Goal: Task Accomplishment & Management: Complete application form

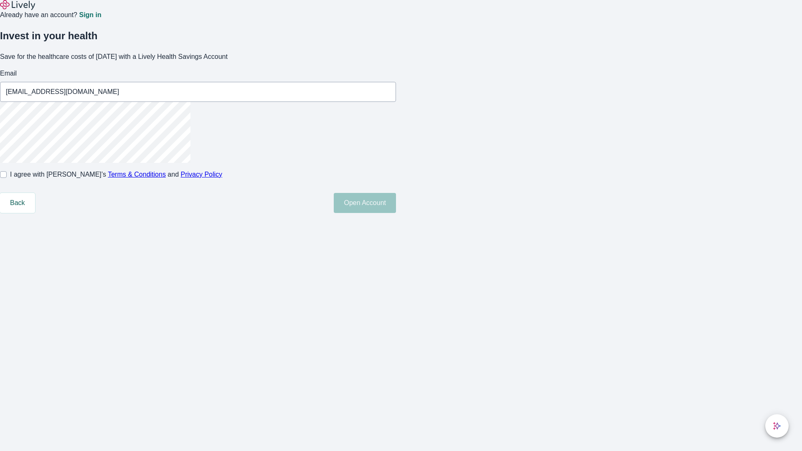
click at [7, 178] on input "I agree with Lively’s Terms & Conditions and Privacy Policy" at bounding box center [3, 174] width 7 height 7
checkbox input "true"
click at [396, 213] on button "Open Account" at bounding box center [365, 203] width 62 height 20
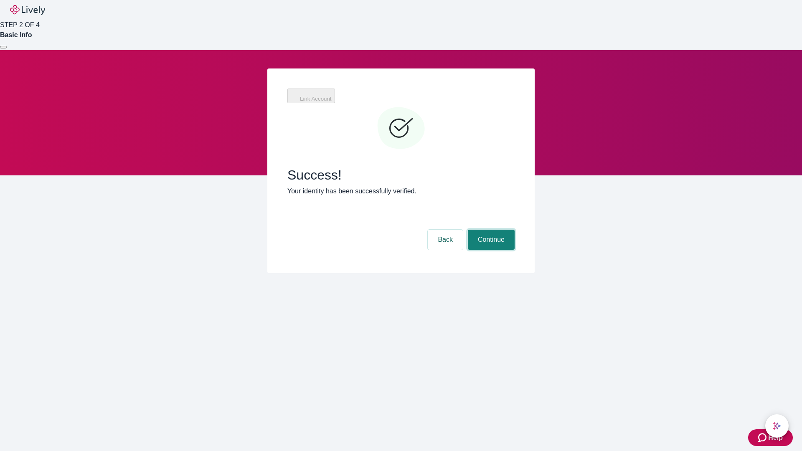
click at [490, 230] on button "Continue" at bounding box center [491, 240] width 47 height 20
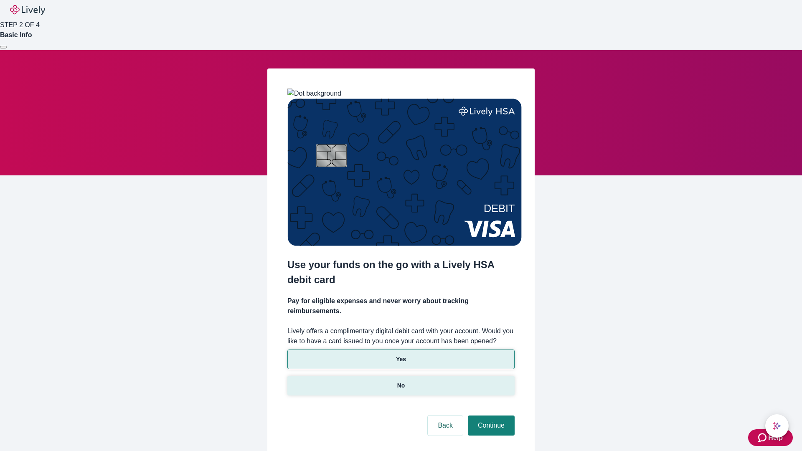
click at [401, 381] on p "No" at bounding box center [401, 385] width 8 height 9
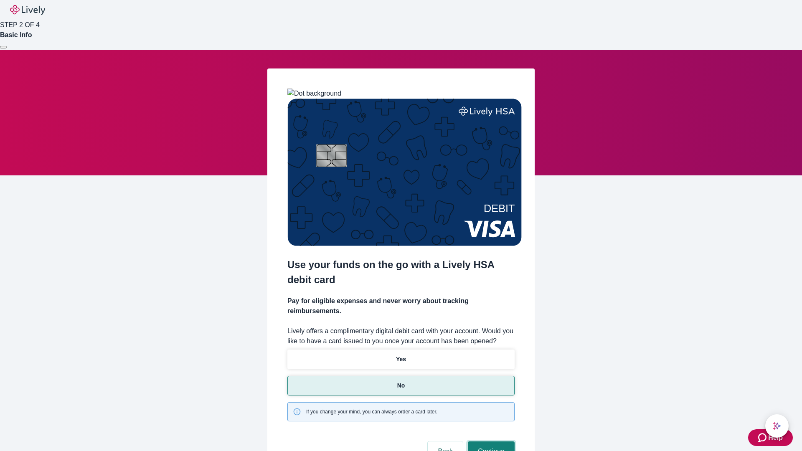
click at [490, 442] on button "Continue" at bounding box center [491, 452] width 47 height 20
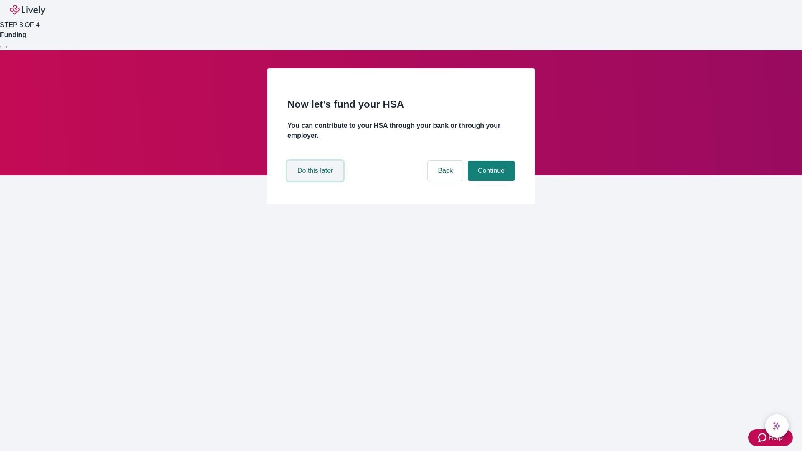
click at [316, 181] on button "Do this later" at bounding box center [315, 171] width 56 height 20
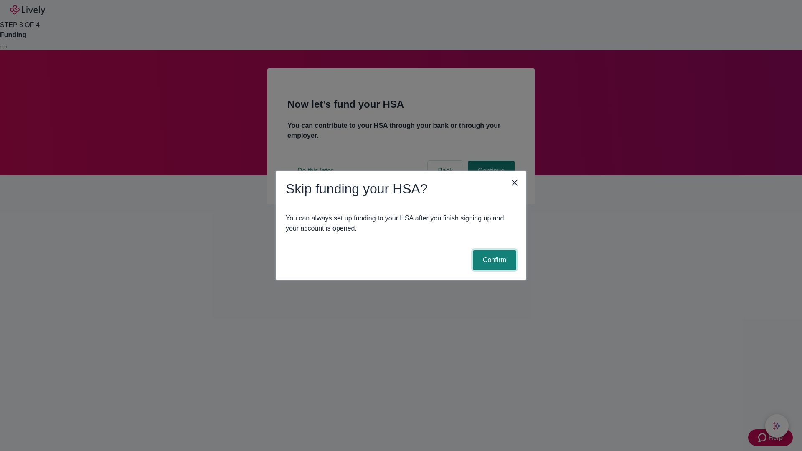
click at [493, 260] on button "Confirm" at bounding box center [494, 260] width 43 height 20
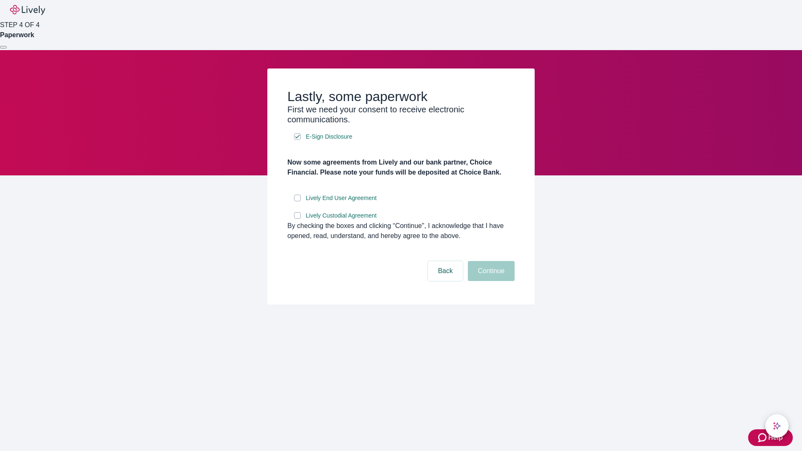
click at [297, 201] on input "Lively End User Agreement" at bounding box center [297, 198] width 7 height 7
checkbox input "true"
click at [297, 219] on input "Lively Custodial Agreement" at bounding box center [297, 215] width 7 height 7
checkbox input "true"
click at [490, 281] on button "Continue" at bounding box center [491, 271] width 47 height 20
